Goal: Information Seeking & Learning: Learn about a topic

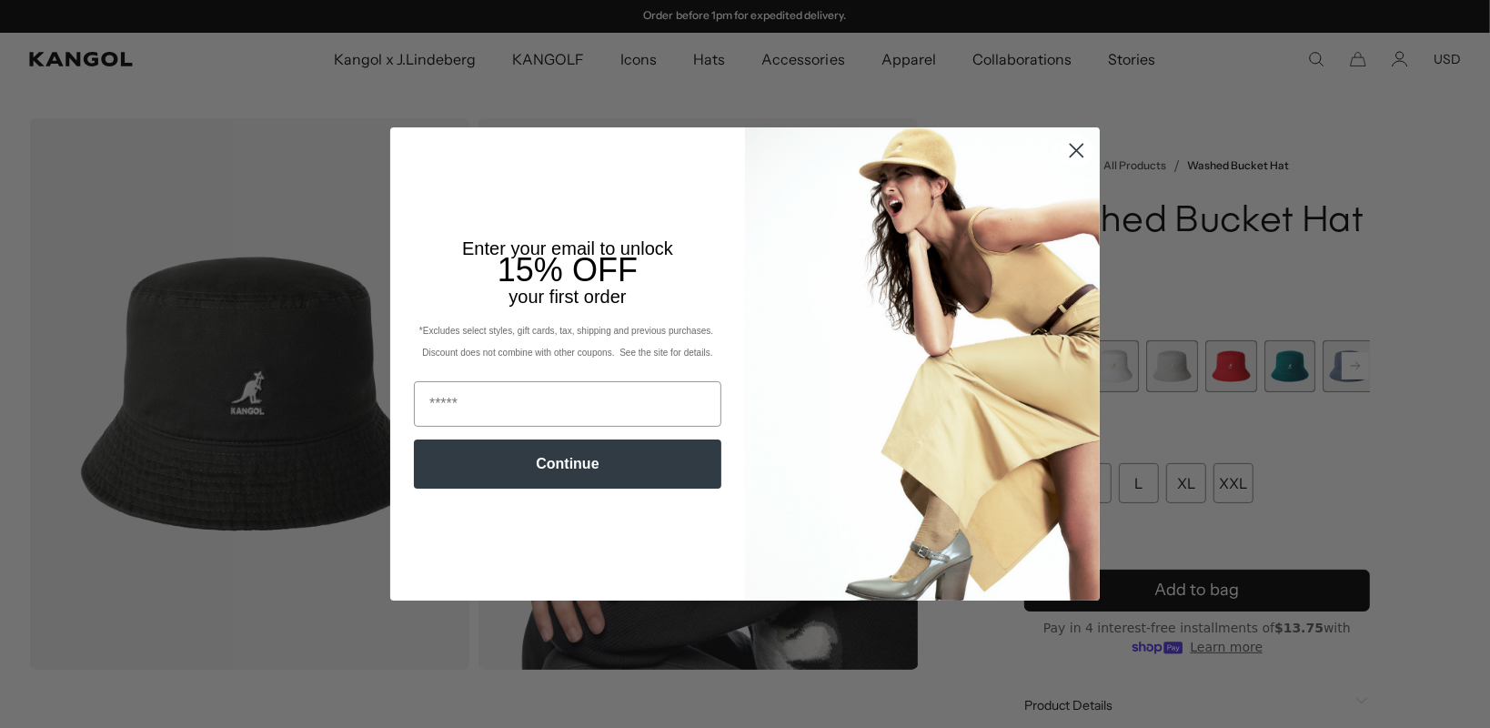
click at [1063, 155] on circle "Close dialog" at bounding box center [1077, 151] width 30 height 30
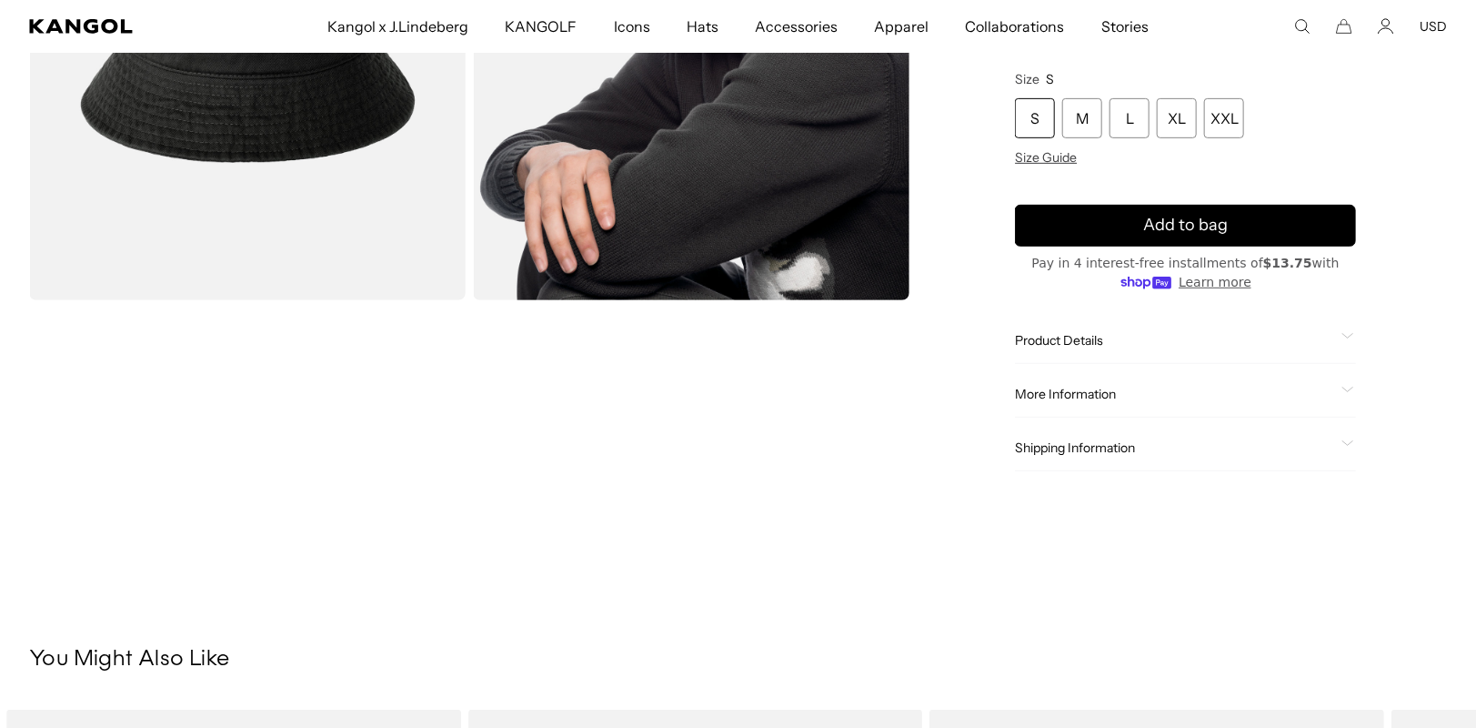
scroll to position [0, 375]
click at [1064, 337] on span "Product Details" at bounding box center [1174, 340] width 319 height 16
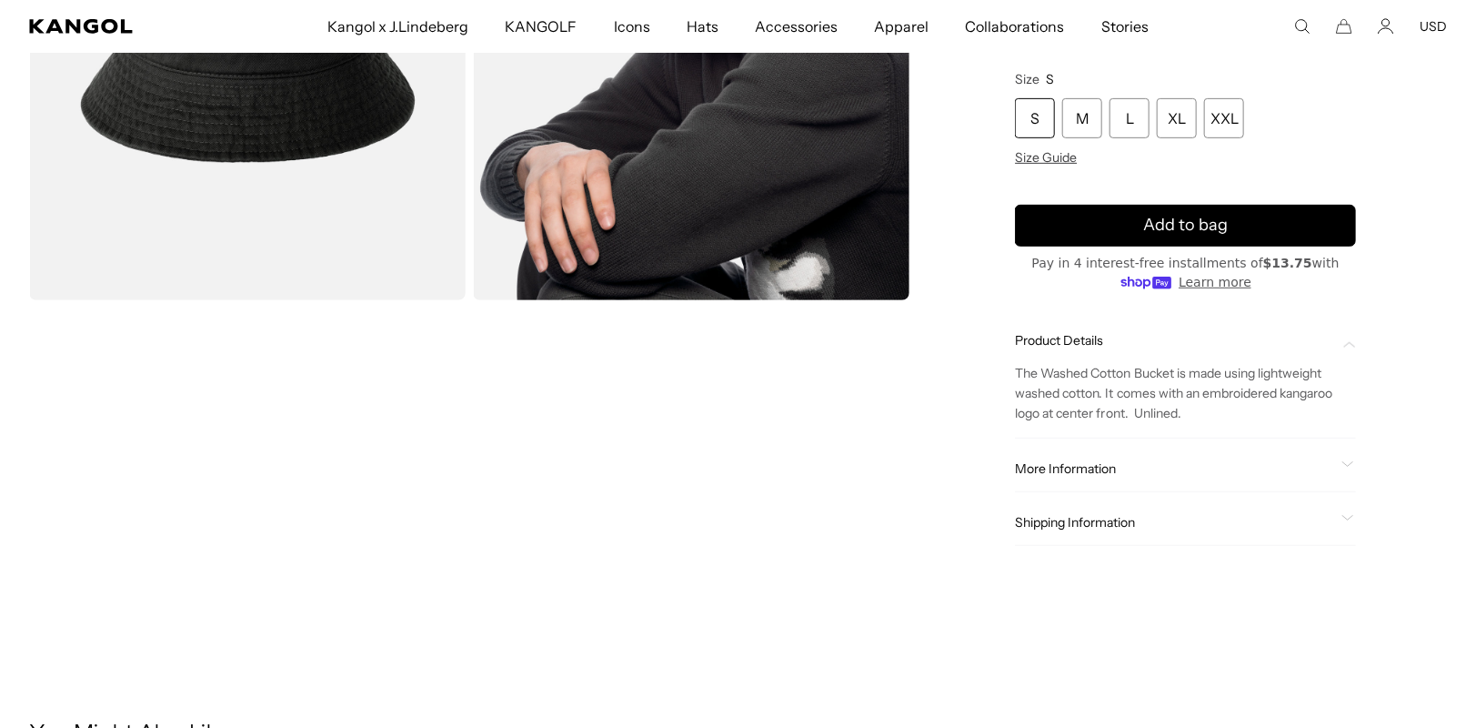
click at [1068, 475] on span "More Information" at bounding box center [1174, 468] width 319 height 16
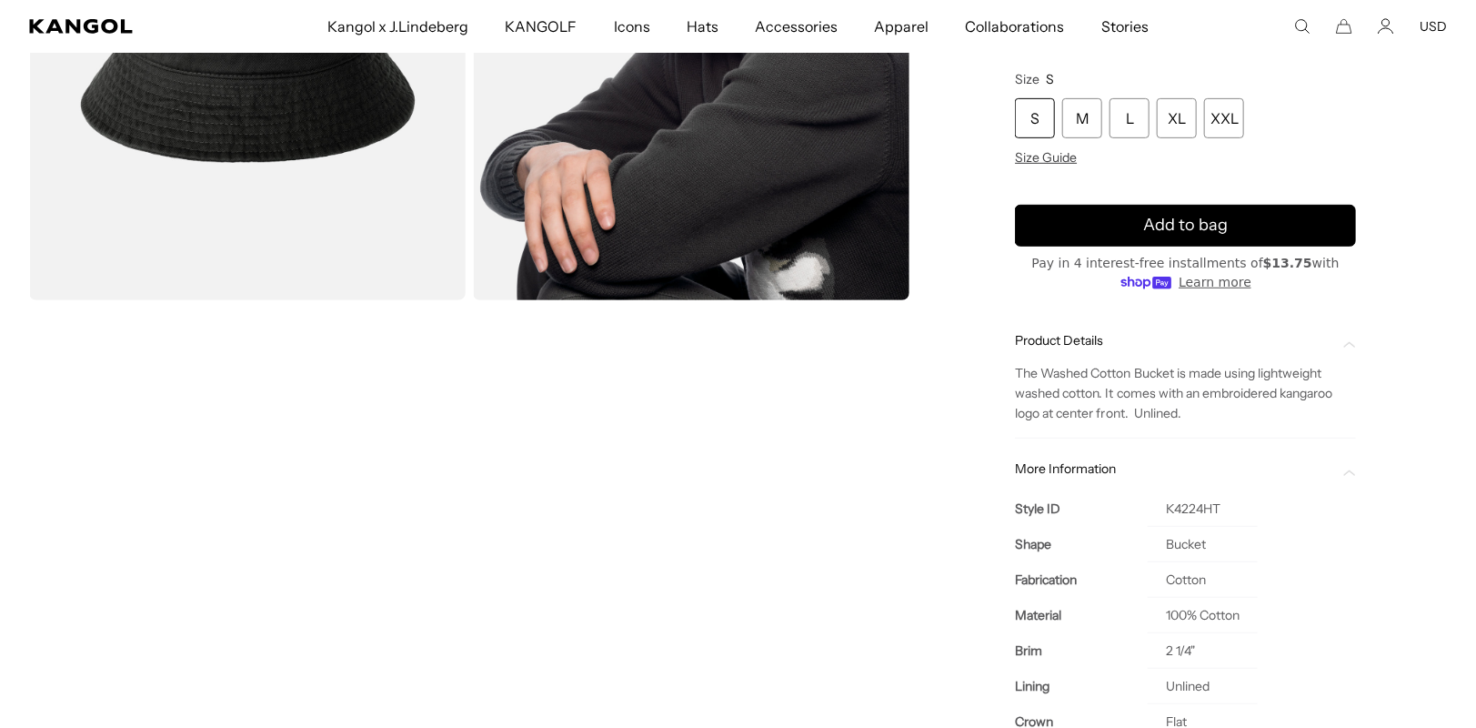
scroll to position [546, 0]
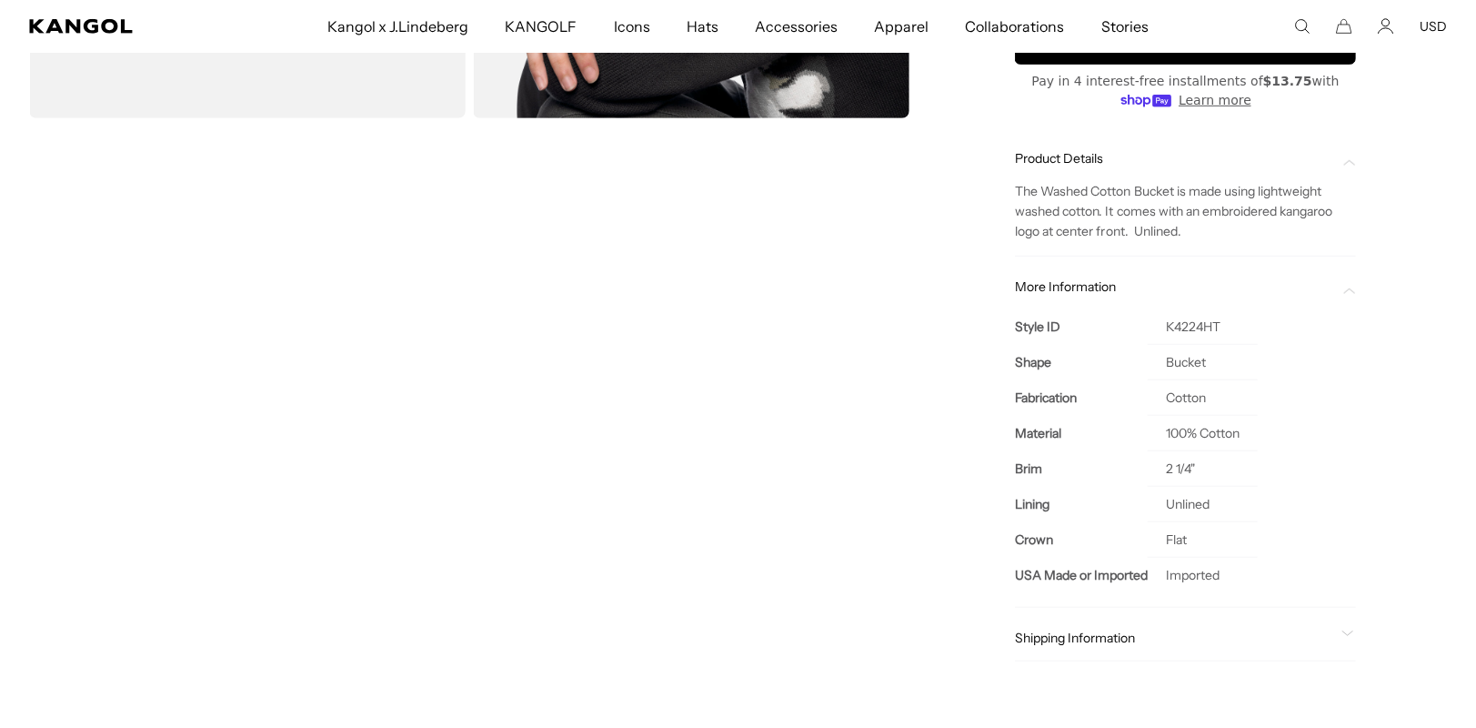
click at [1064, 630] on span "Shipping Information" at bounding box center [1174, 637] width 319 height 16
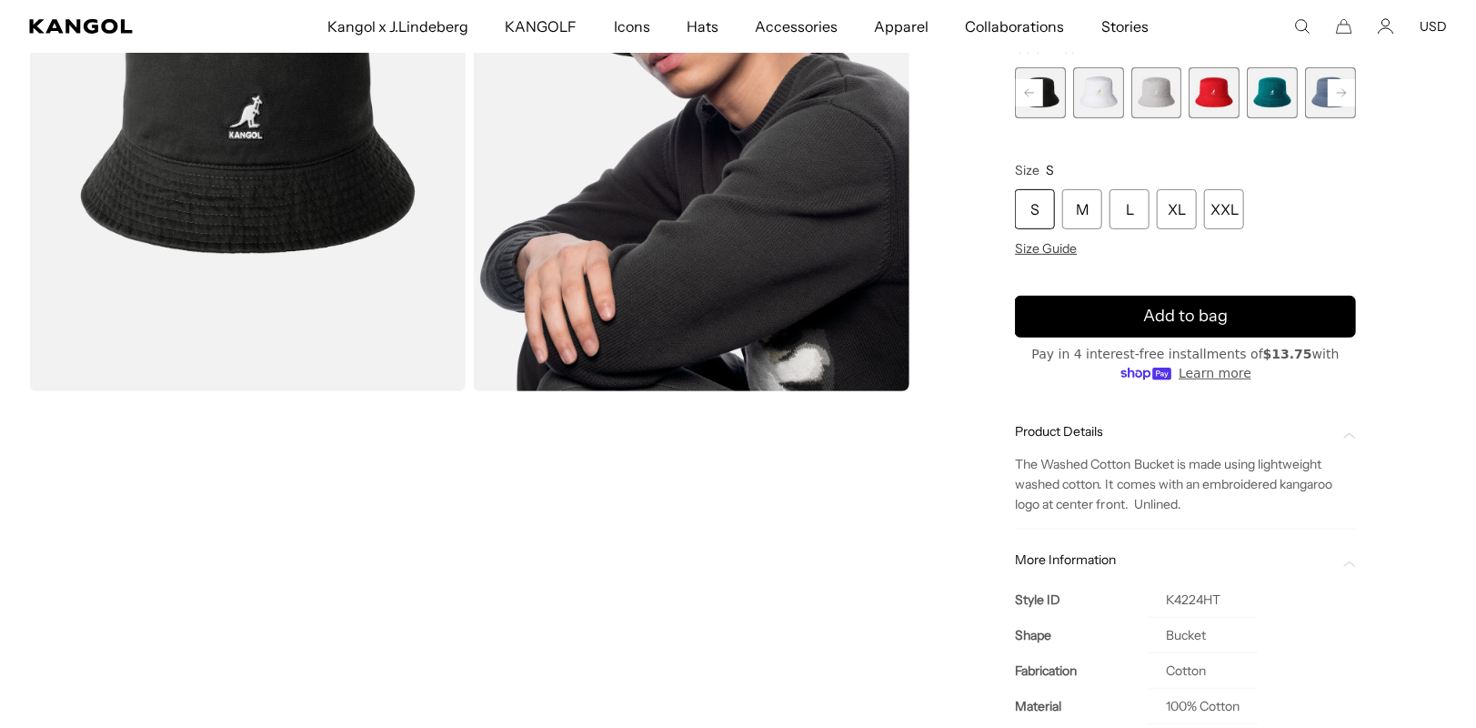
scroll to position [0, 375]
click at [1019, 460] on span "The Washed Cotton Bucket is made using lightweight washed cotton. It comes with…" at bounding box center [1173, 484] width 317 height 56
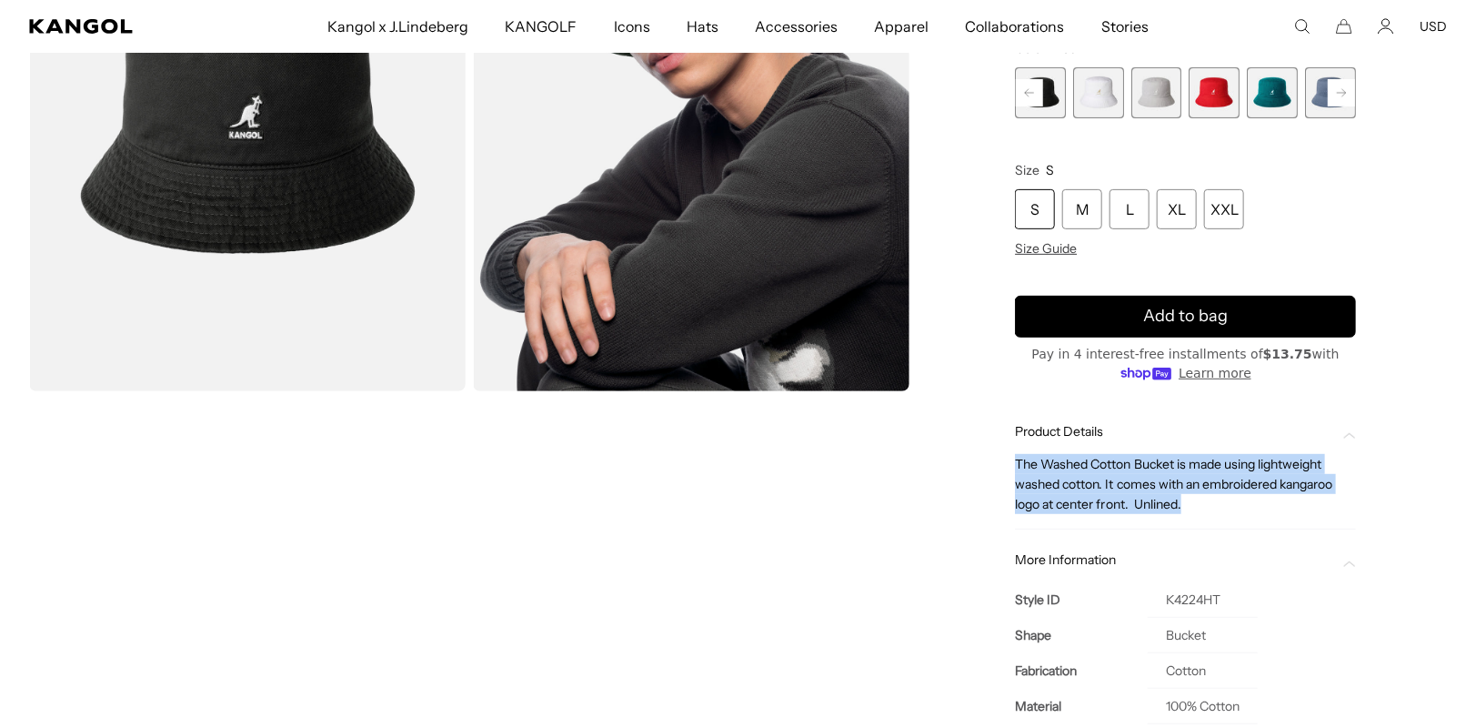
drag, startPoint x: 1015, startPoint y: 461, endPoint x: 1187, endPoint y: 505, distance: 177.4
click at [1187, 505] on div "Home / All Products / Washed Bucket Hat Washed Bucket Hat Regular price $55.00 …" at bounding box center [1185, 407] width 523 height 1125
copy span "The Washed Cotton Bucket is made using lightweight washed cotton. It comes with…"
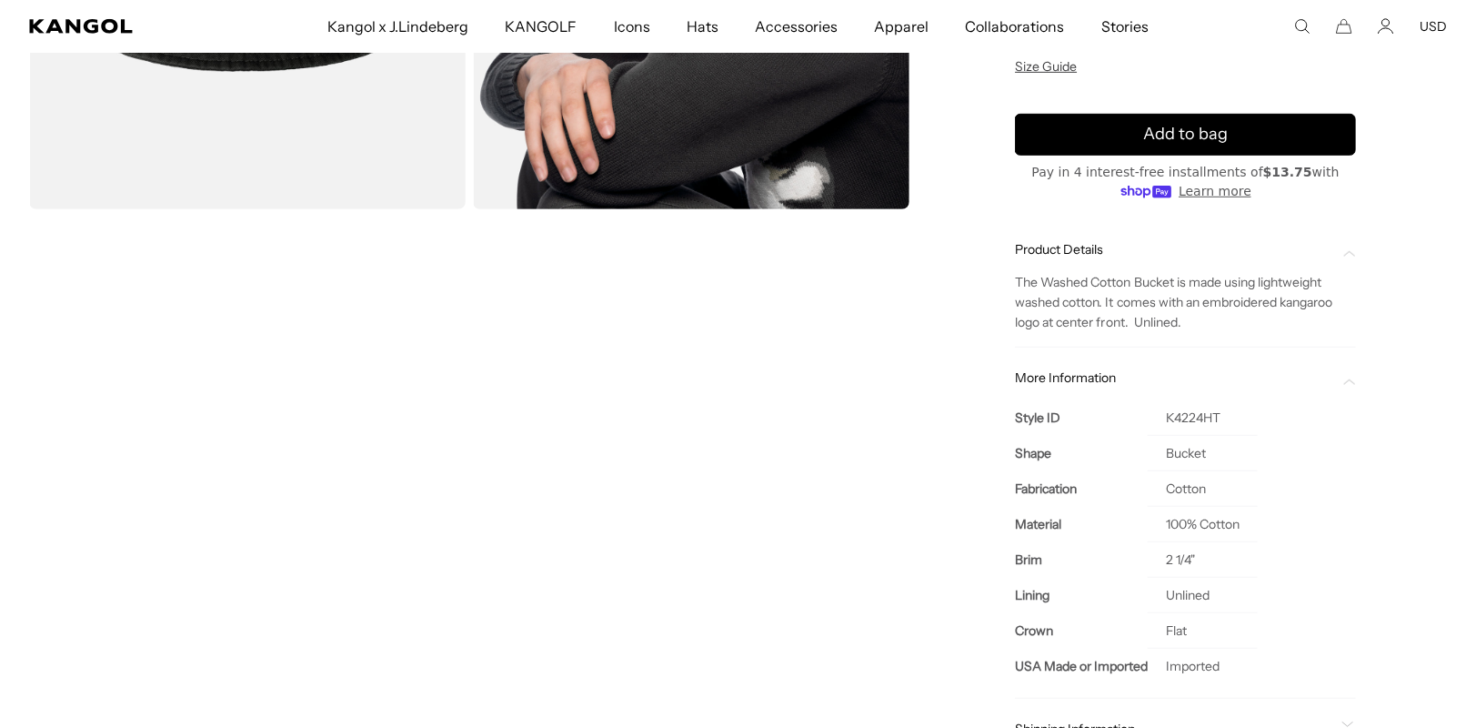
click at [1206, 437] on td "Bucket" at bounding box center [1203, 452] width 110 height 35
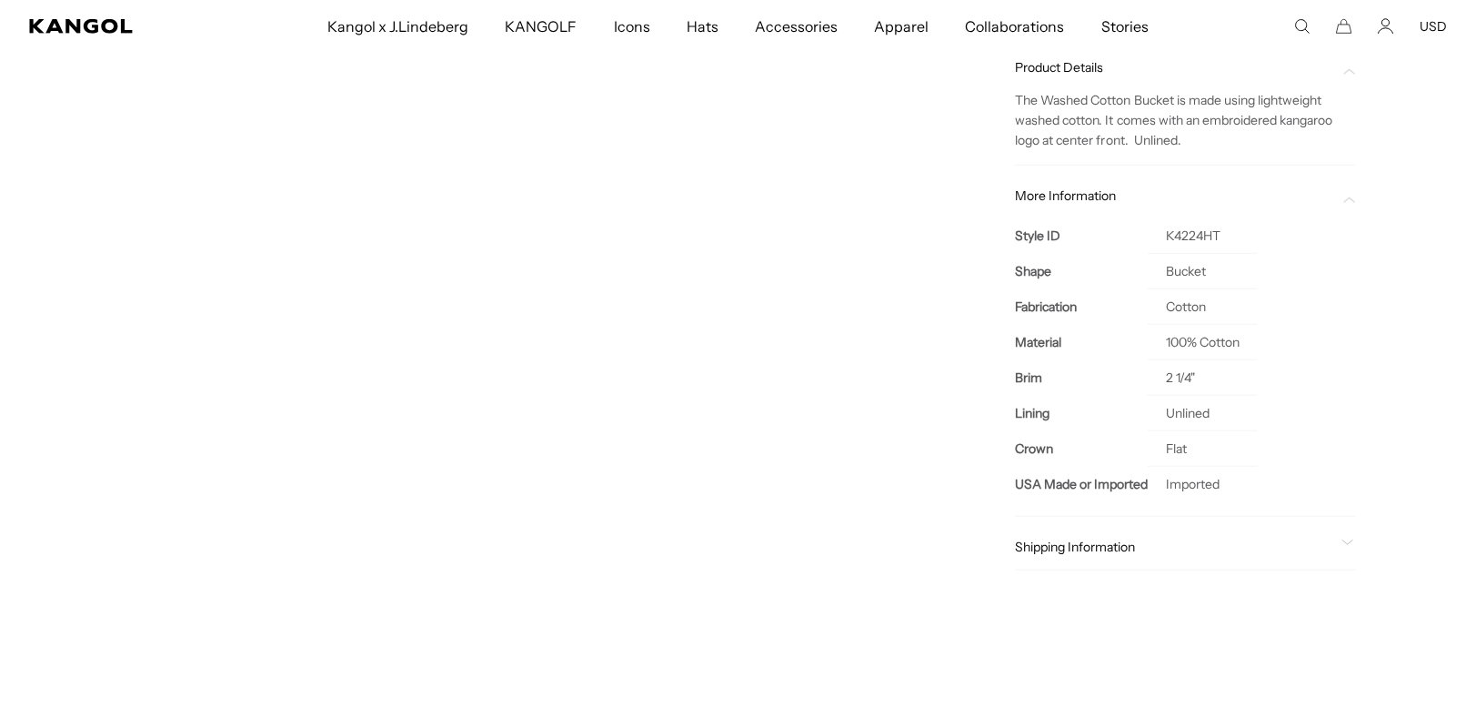
scroll to position [0, 375]
click at [1012, 441] on div "Home / All Products / Washed Bucket Hat Washed Bucket Hat Regular price $55.00 …" at bounding box center [1185, 44] width 523 height 1125
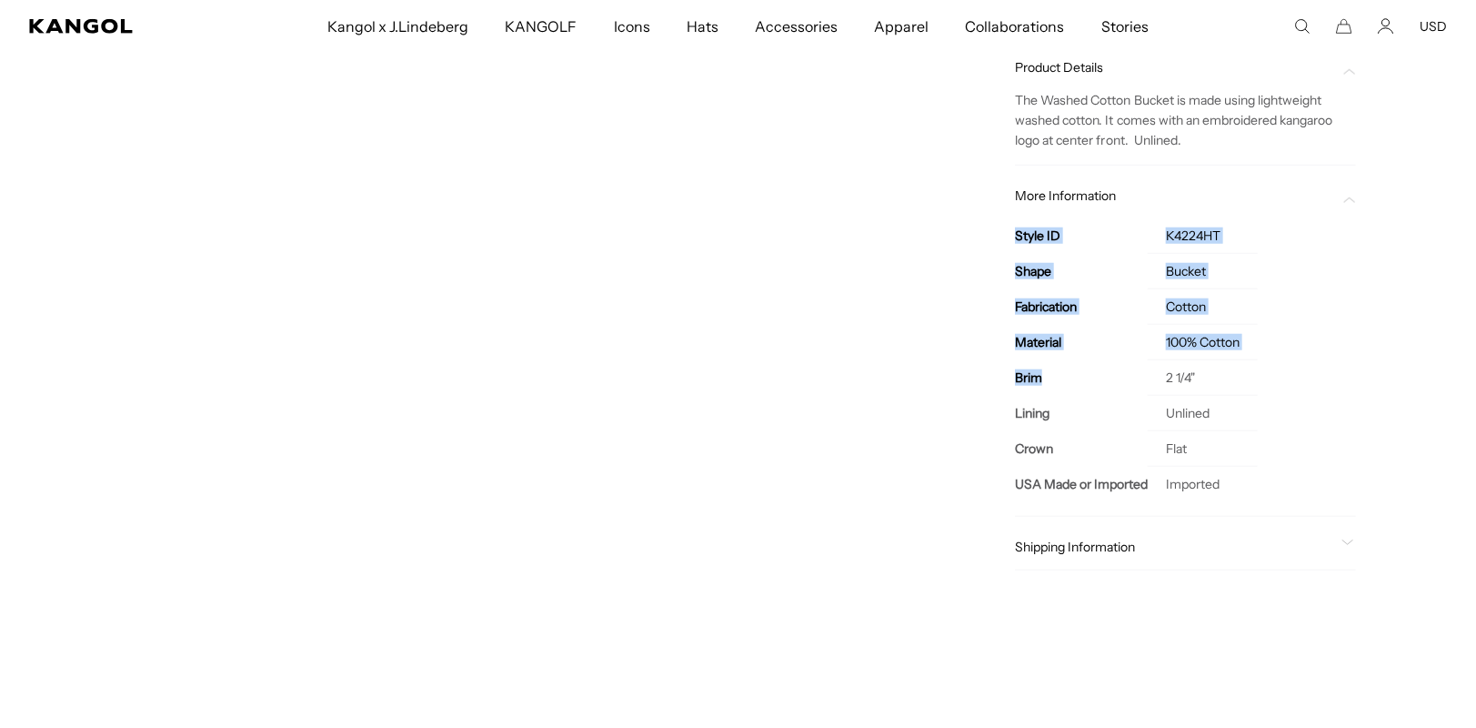
drag, startPoint x: 1012, startPoint y: 365, endPoint x: 1128, endPoint y: 368, distance: 116.5
click at [1128, 368] on div "Home / All Products / Washed Bucket Hat Washed Bucket Hat Regular price $55.00 …" at bounding box center [1185, 44] width 523 height 1125
click at [1078, 370] on th "Brim" at bounding box center [1081, 376] width 133 height 35
drag, startPoint x: 1009, startPoint y: 373, endPoint x: 1195, endPoint y: 375, distance: 186.5
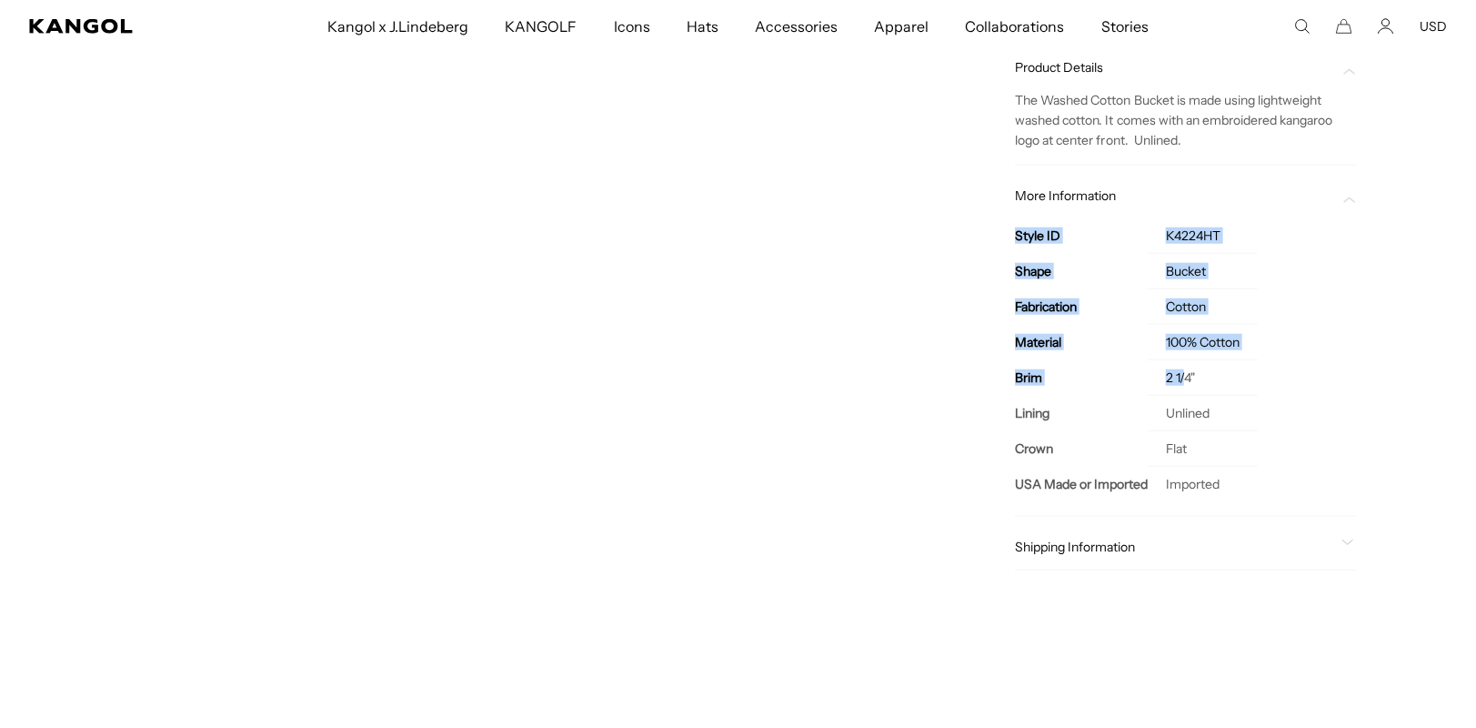
click at [1188, 375] on div "Home / All Products / Washed Bucket Hat Washed Bucket Hat Regular price $55.00 …" at bounding box center [1185, 44] width 523 height 1125
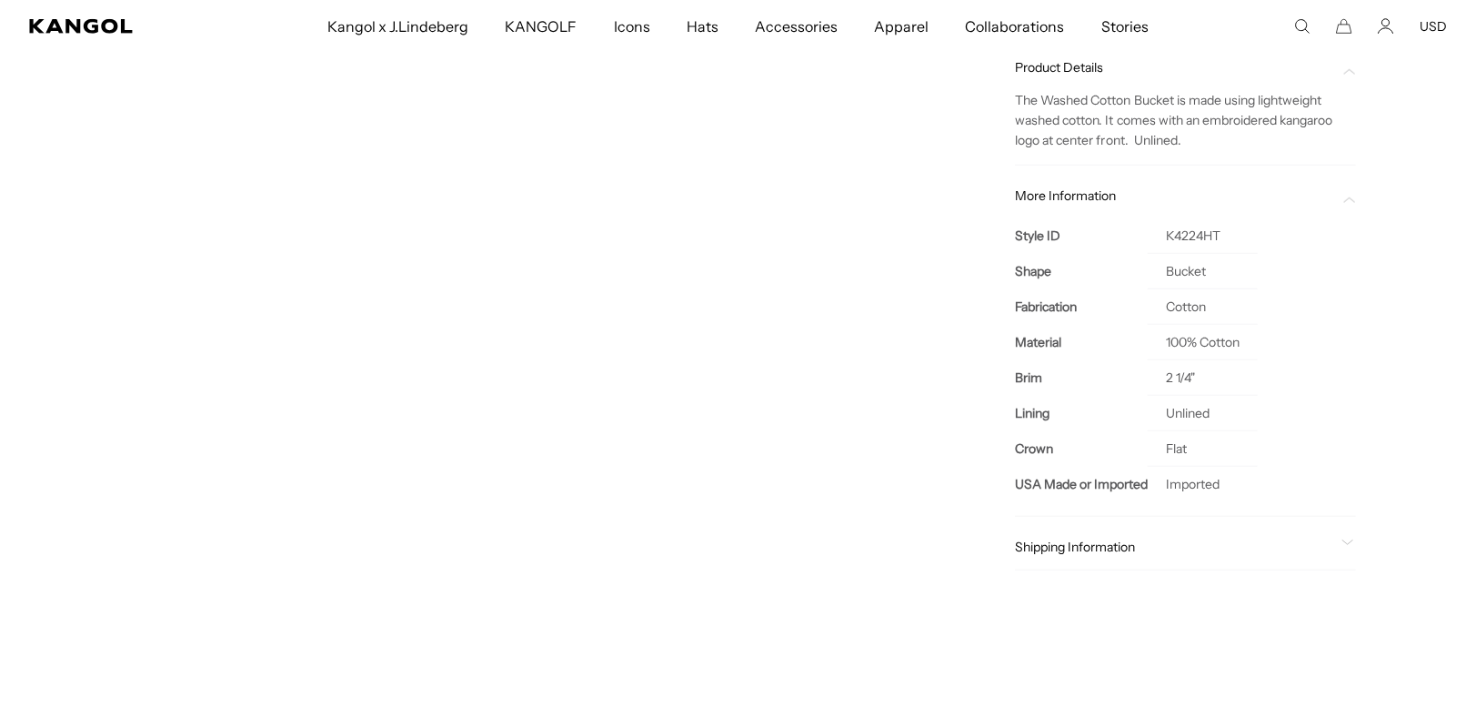
drag, startPoint x: 1213, startPoint y: 374, endPoint x: 1201, endPoint y: 374, distance: 12.7
click at [1205, 374] on td "2 1/4"" at bounding box center [1203, 376] width 110 height 35
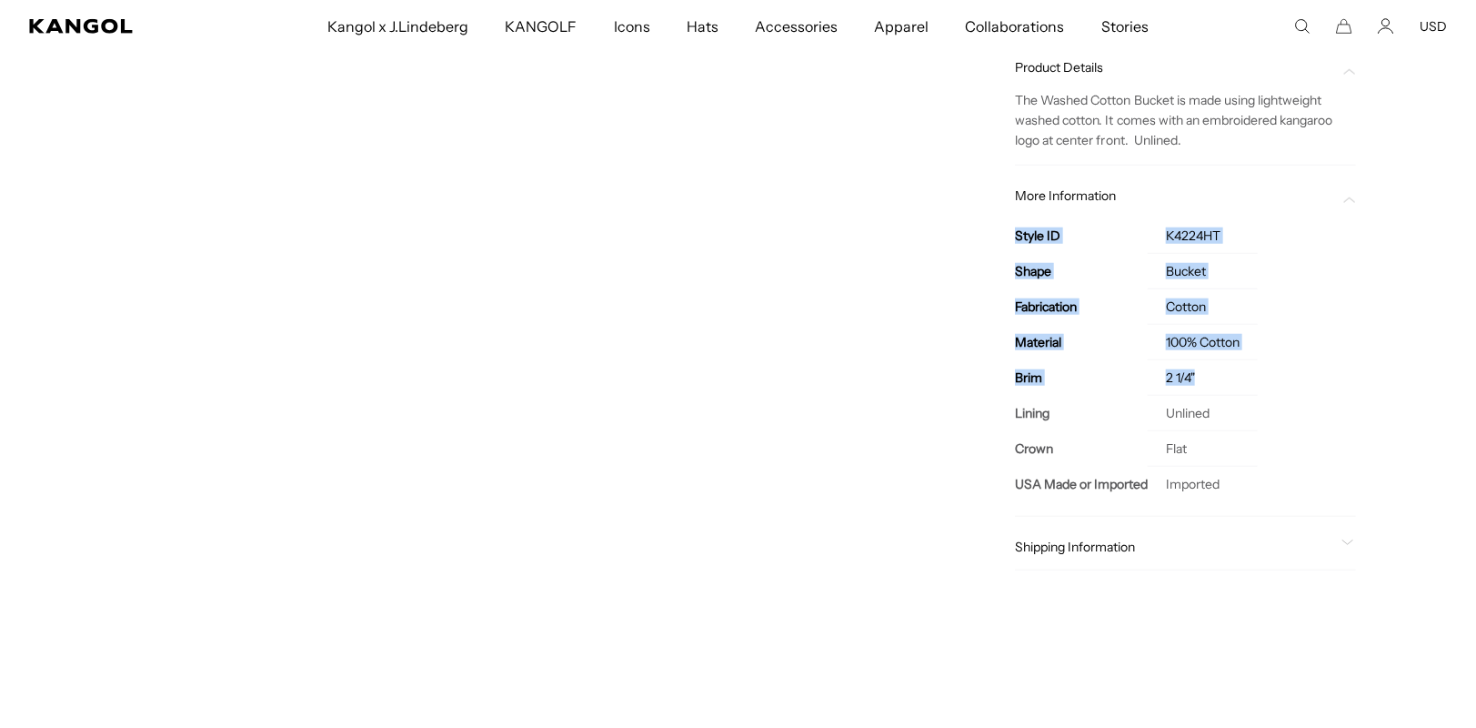
scroll to position [0, 375]
drag, startPoint x: 1201, startPoint y: 374, endPoint x: 987, endPoint y: 367, distance: 213.9
click at [987, 367] on div "Home / All Products / Washed Bucket Hat Washed Bucket Hat Regular price $55.00 …" at bounding box center [1185, 44] width 523 height 1125
click at [1010, 377] on div "Home / All Products / Washed Bucket Hat Washed Bucket Hat Regular price $55.00 …" at bounding box center [1185, 44] width 523 height 1125
drag, startPoint x: 1011, startPoint y: 374, endPoint x: 1041, endPoint y: 373, distance: 30.0
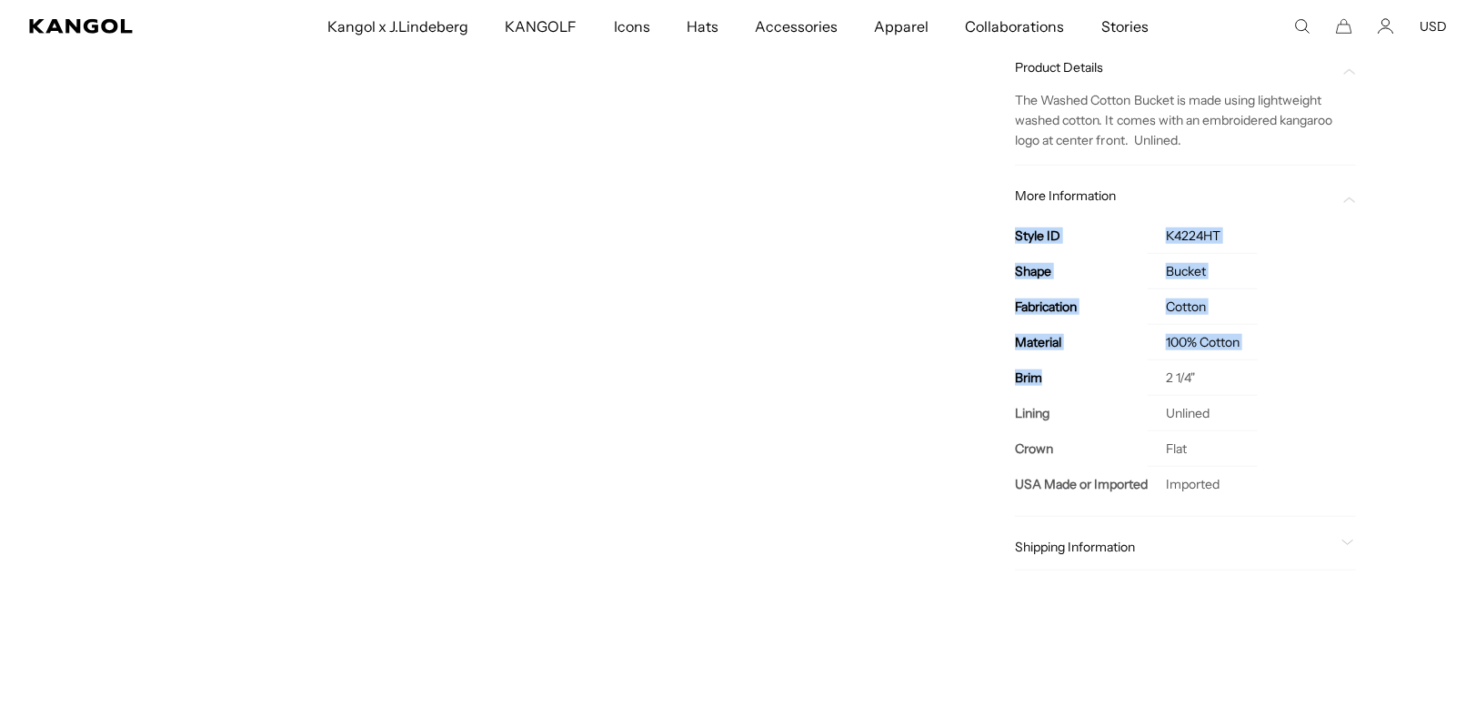
click at [1041, 373] on div "Home / All Products / Washed Bucket Hat Washed Bucket Hat Regular price $55.00 …" at bounding box center [1185, 44] width 523 height 1125
click at [1050, 391] on th "Brim" at bounding box center [1081, 376] width 133 height 35
drag, startPoint x: 1028, startPoint y: 373, endPoint x: 1012, endPoint y: 375, distance: 15.6
click at [1012, 375] on div "Home / All Products / Washed Bucket Hat Washed Bucket Hat Regular price $55.00 …" at bounding box center [1185, 44] width 523 height 1125
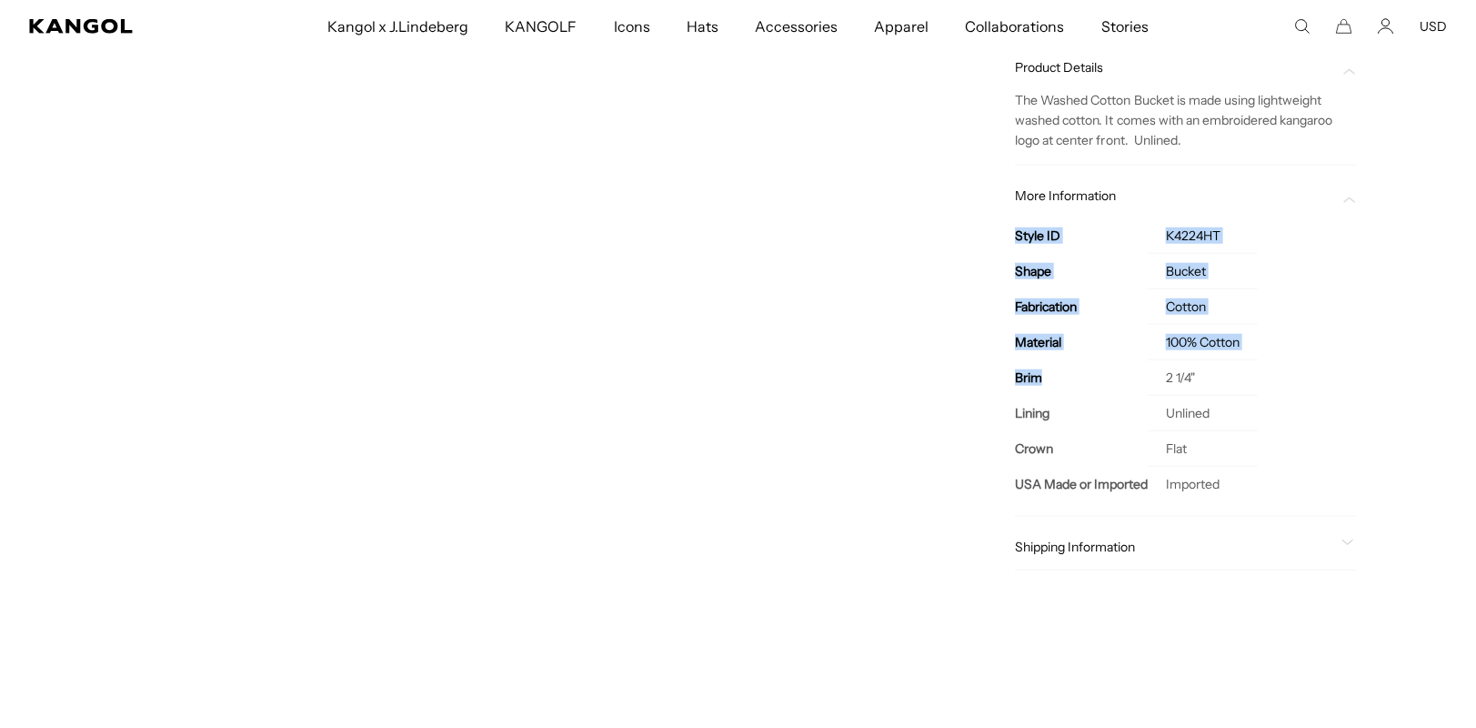
click at [1012, 381] on div "Home / All Products / Washed Bucket Hat Washed Bucket Hat Regular price $55.00 …" at bounding box center [1185, 44] width 523 height 1125
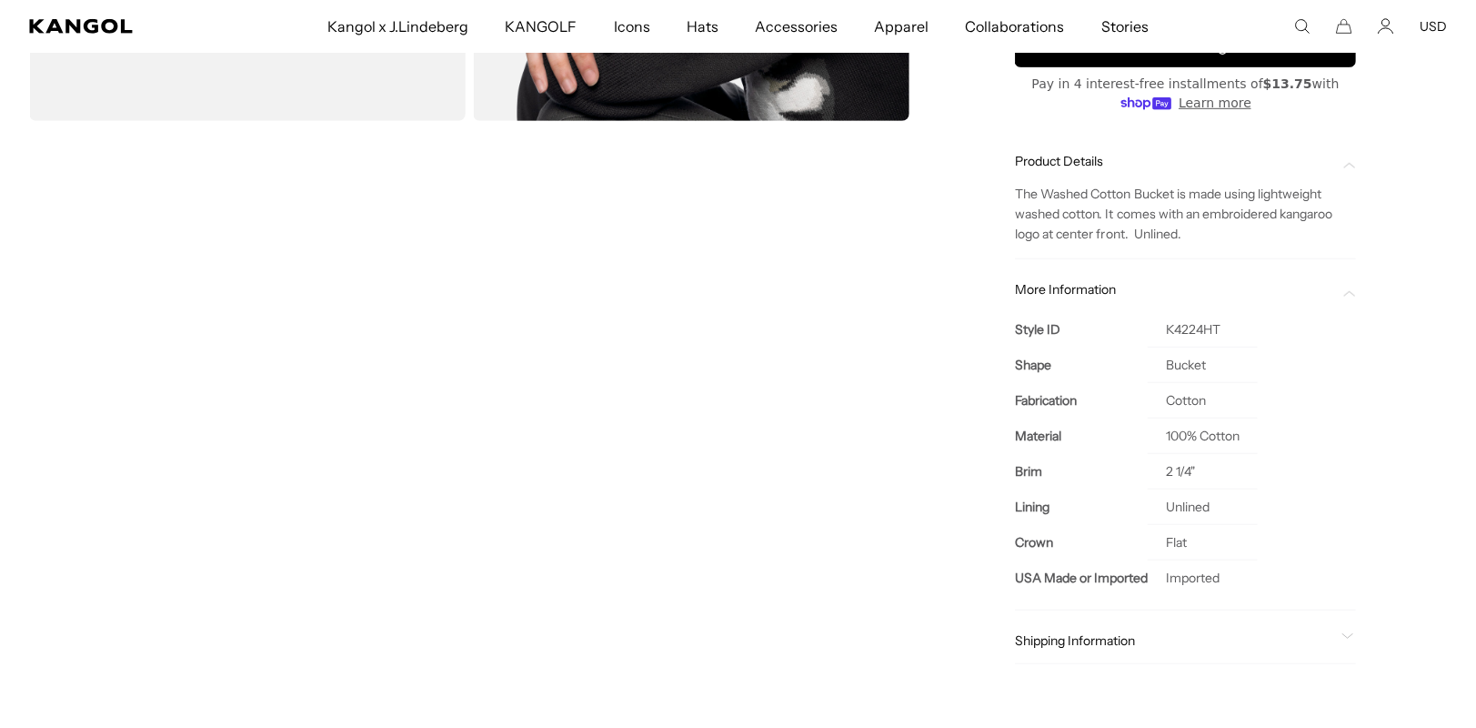
scroll to position [546, 0]
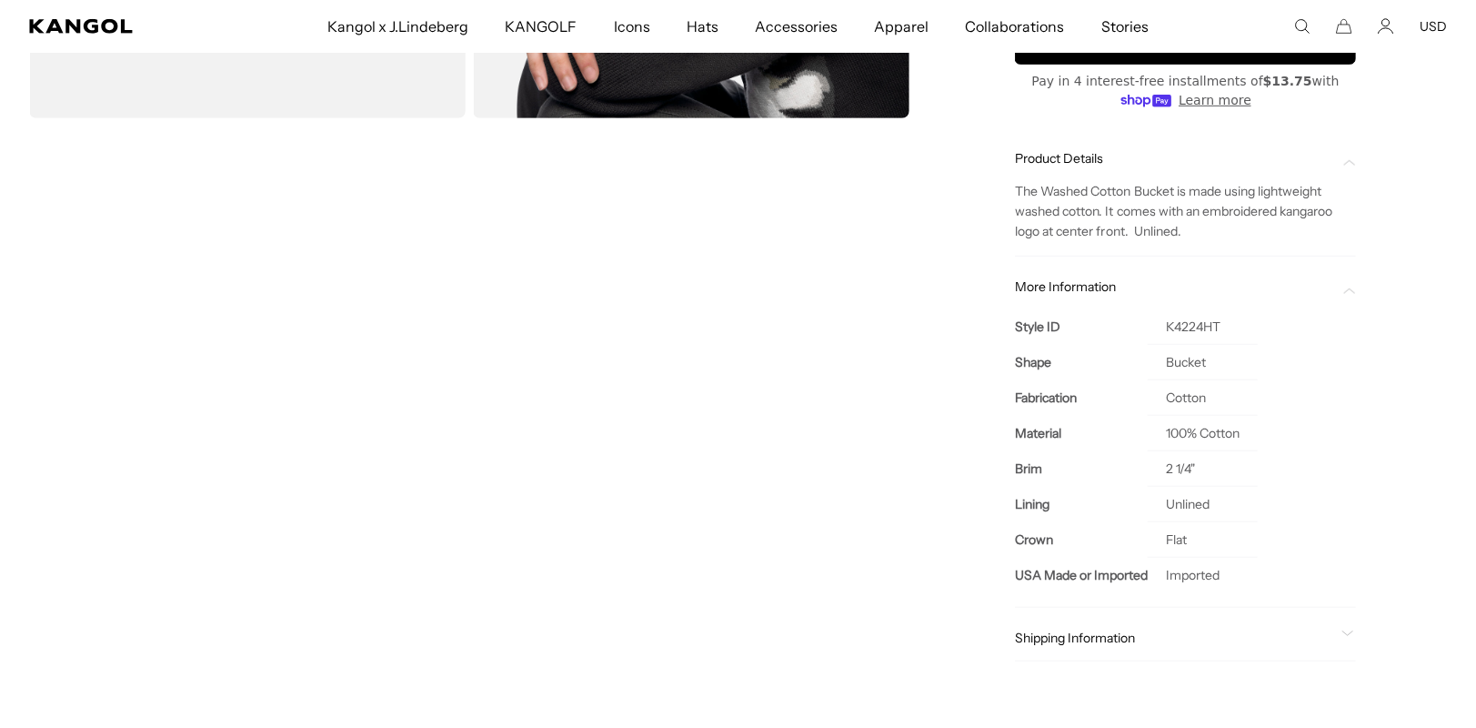
click at [1167, 235] on span "The Washed Cotton Bucket is made using lightweight washed cotton. It comes with…" at bounding box center [1173, 211] width 317 height 56
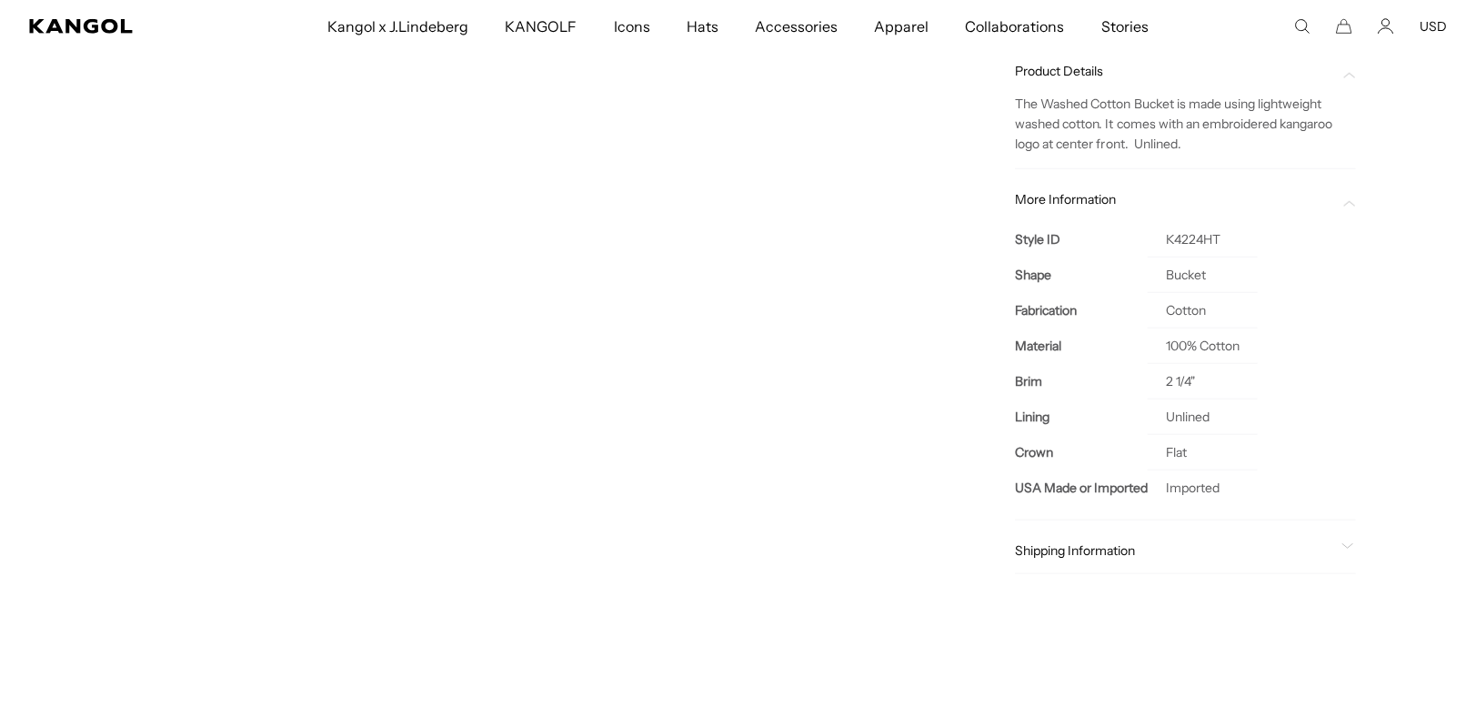
scroll to position [637, 0]
drag, startPoint x: 1165, startPoint y: 374, endPoint x: 1208, endPoint y: 375, distance: 42.8
click at [1208, 375] on td "2 1/4"" at bounding box center [1203, 376] width 110 height 35
click at [1314, 384] on div "Style ID K4224HT Shape Bucket Fabrication Cotton Material 100% Cotton Brim 2 1/…" at bounding box center [1185, 352] width 341 height 297
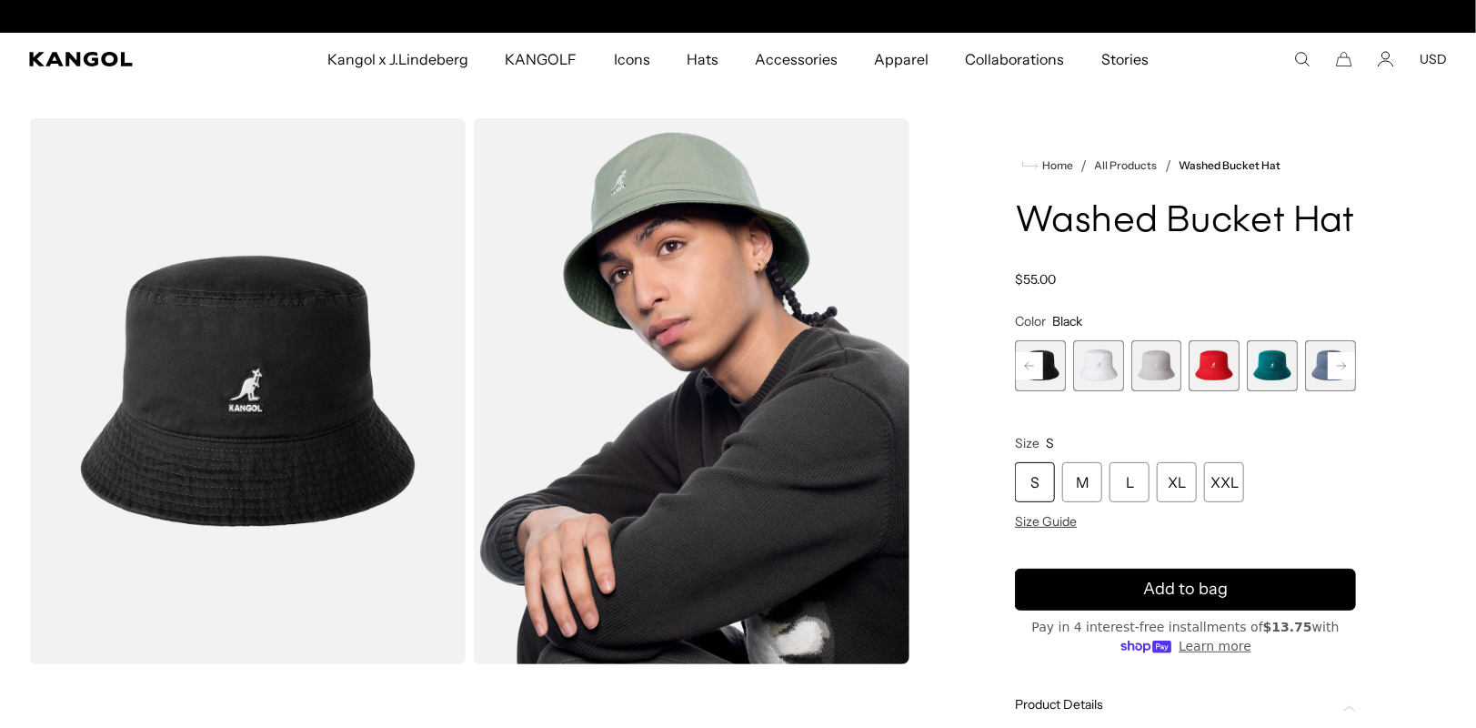
scroll to position [0, 375]
